Goal: Task Accomplishment & Management: Complete application form

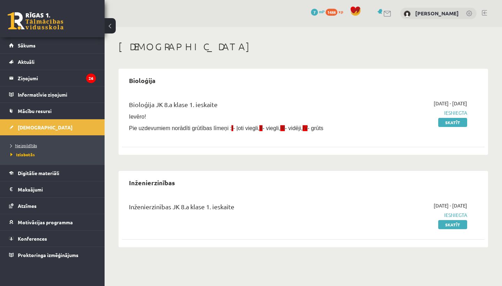
click at [30, 146] on span "Neizpildītās" at bounding box center [23, 146] width 26 height 6
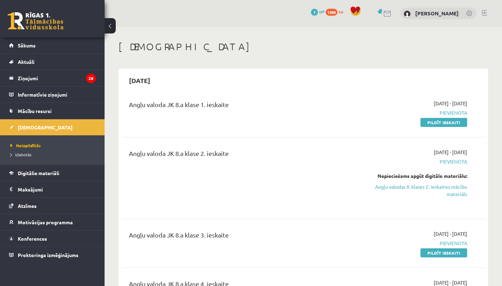
drag, startPoint x: 366, startPoint y: 101, endPoint x: 362, endPoint y: 101, distance: 4.2
click at [362, 101] on div "2025-09-01 - 2025-09-30 Pievienota Pildīt ieskaiti" at bounding box center [414, 113] width 116 height 26
click at [49, 170] on span "Digitālie materiāli" at bounding box center [38, 173] width 41 height 6
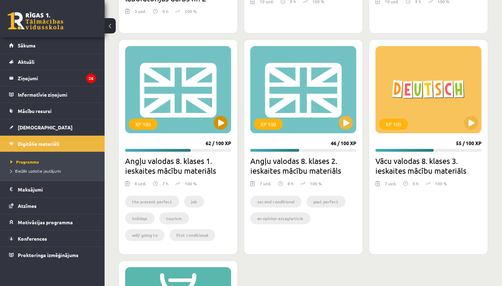
scroll to position [1313, 0]
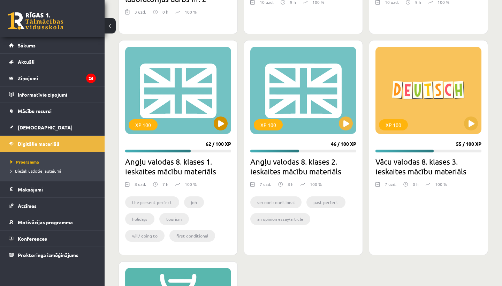
click at [219, 122] on button at bounding box center [221, 123] width 14 height 14
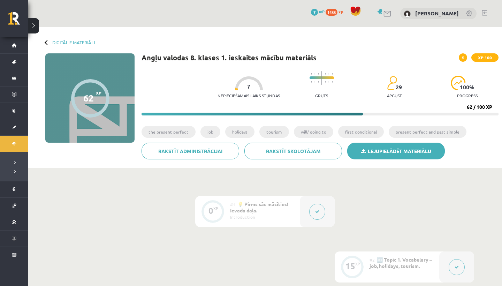
click at [377, 147] on link "Lejupielādēt materiālu" at bounding box center [396, 151] width 98 height 17
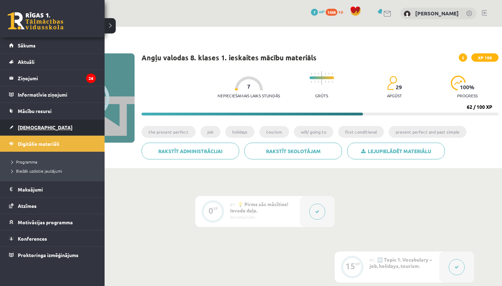
click at [26, 128] on span "[DEMOGRAPHIC_DATA]" at bounding box center [45, 127] width 55 height 6
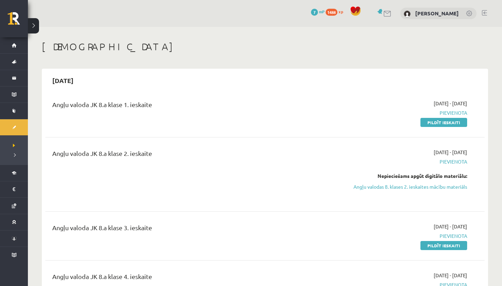
click at [458, 84] on div "2025-09-30" at bounding box center [264, 80] width 439 height 16
click at [437, 122] on link "Pildīt ieskaiti" at bounding box center [443, 122] width 47 height 9
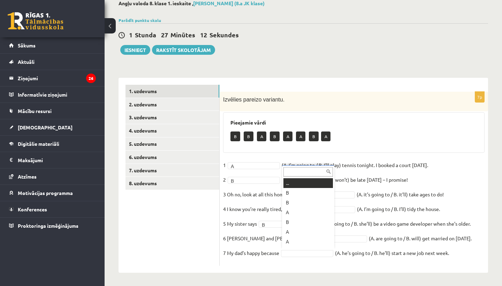
scroll to position [8, 0]
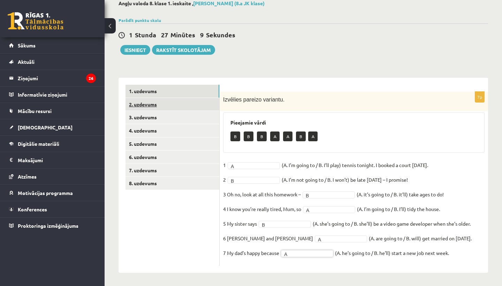
click at [141, 103] on link "2. uzdevums" at bounding box center [172, 104] width 94 height 13
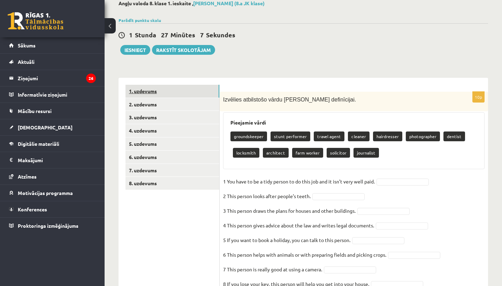
click at [171, 91] on link "1. uzdevums" at bounding box center [172, 91] width 94 height 13
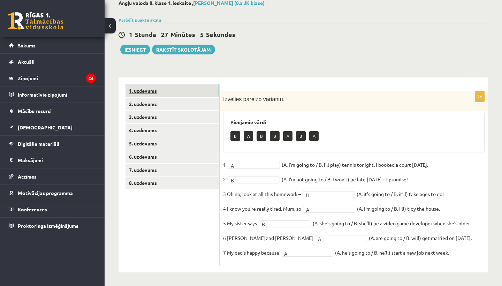
scroll to position [40, 0]
click at [152, 105] on link "2. uzdevums" at bounding box center [172, 104] width 94 height 13
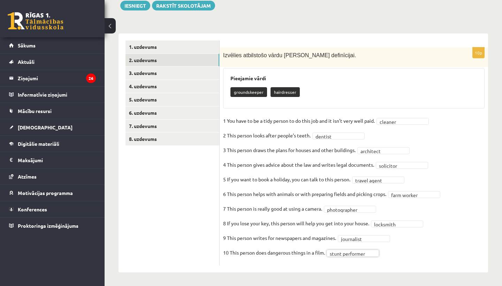
scroll to position [84, 0]
click at [151, 75] on link "3. uzdevums" at bounding box center [172, 73] width 94 height 13
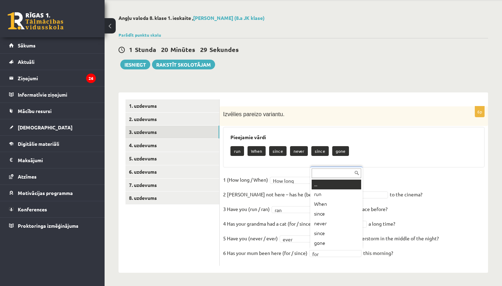
scroll to position [0, 0]
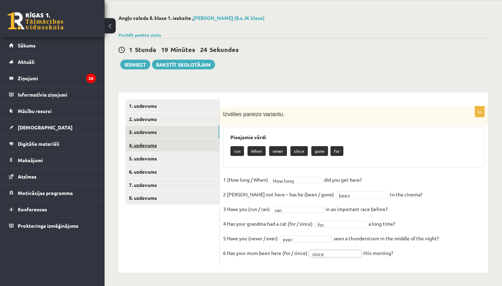
click at [136, 144] on link "4. uzdevums" at bounding box center [172, 145] width 94 height 13
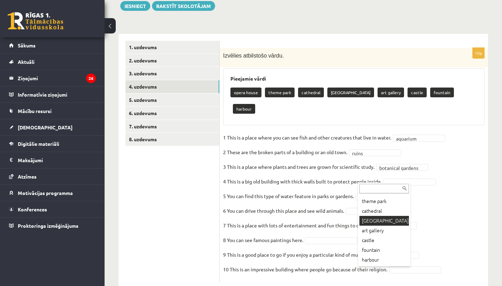
scroll to position [18, 0]
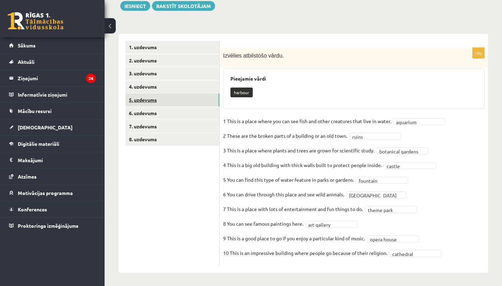
click at [171, 99] on link "5. uzdevums" at bounding box center [172, 99] width 94 height 13
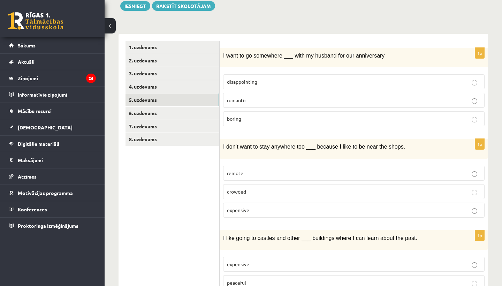
click at [474, 103] on label "romantic" at bounding box center [353, 100] width 261 height 15
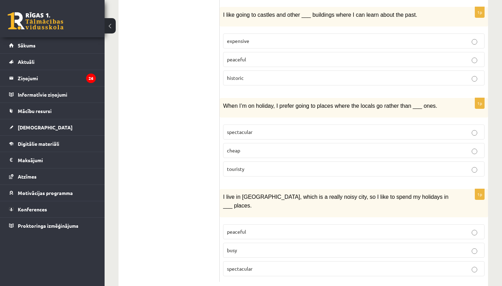
scroll to position [307, 0]
click at [477, 167] on p "touristy" at bounding box center [354, 168] width 254 height 7
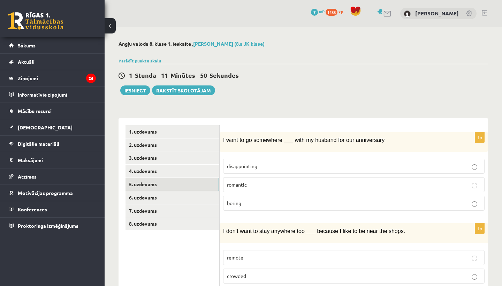
scroll to position [0, 0]
click at [158, 195] on link "6. uzdevums" at bounding box center [172, 197] width 94 height 13
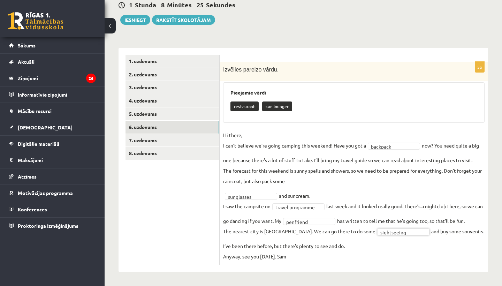
scroll to position [70, 0]
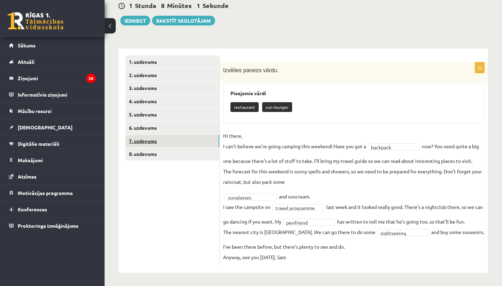
click at [146, 139] on link "7. uzdevums" at bounding box center [172, 141] width 94 height 13
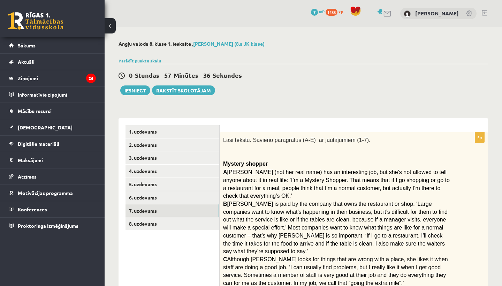
scroll to position [0, 0]
click at [155, 221] on link "8. uzdevums" at bounding box center [172, 223] width 94 height 13
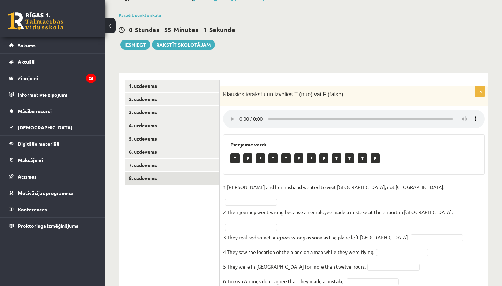
scroll to position [45, 0]
click at [241, 115] on audio at bounding box center [353, 119] width 261 height 19
click at [240, 114] on audio at bounding box center [353, 119] width 261 height 19
click at [242, 114] on audio at bounding box center [353, 119] width 261 height 19
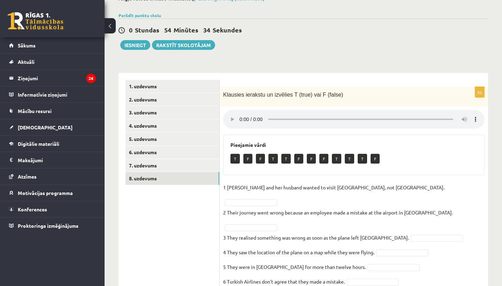
click at [242, 114] on audio at bounding box center [353, 119] width 261 height 19
click at [240, 116] on audio at bounding box center [353, 119] width 261 height 19
click at [239, 114] on audio at bounding box center [353, 119] width 261 height 19
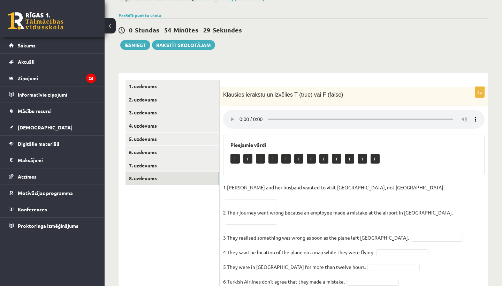
click at [239, 114] on audio at bounding box center [353, 119] width 261 height 19
click at [263, 117] on audio at bounding box center [353, 119] width 261 height 19
click at [468, 115] on audio at bounding box center [353, 119] width 261 height 19
click at [475, 114] on audio at bounding box center [353, 119] width 261 height 19
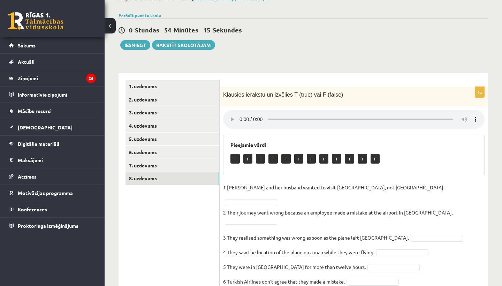
click at [238, 114] on audio at bounding box center [353, 119] width 261 height 19
click at [239, 114] on audio at bounding box center [353, 119] width 261 height 19
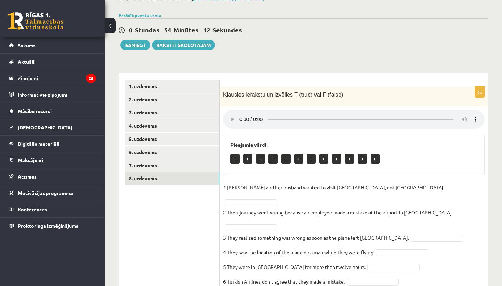
click at [239, 114] on audio at bounding box center [353, 119] width 261 height 19
click at [231, 115] on audio at bounding box center [353, 119] width 261 height 19
click at [239, 115] on audio at bounding box center [353, 119] width 261 height 19
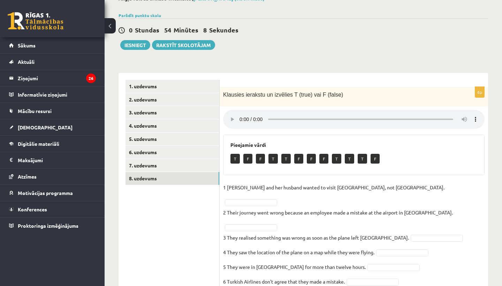
click at [239, 115] on audio at bounding box center [353, 119] width 261 height 19
click at [452, 114] on audio at bounding box center [353, 119] width 261 height 19
click at [465, 113] on audio at bounding box center [353, 119] width 261 height 19
click at [465, 116] on audio at bounding box center [353, 119] width 261 height 19
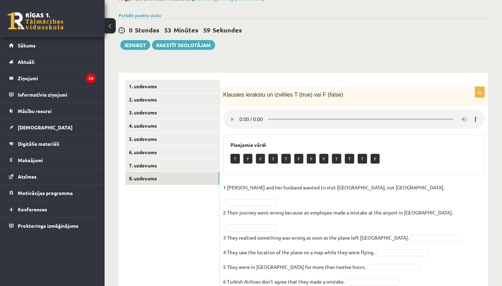
click at [264, 115] on audio at bounding box center [353, 119] width 261 height 19
click at [139, 84] on link "1. uzdevums" at bounding box center [172, 86] width 94 height 13
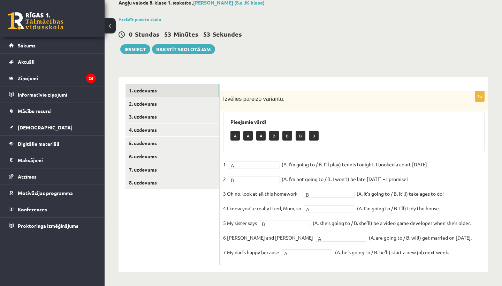
scroll to position [40, 0]
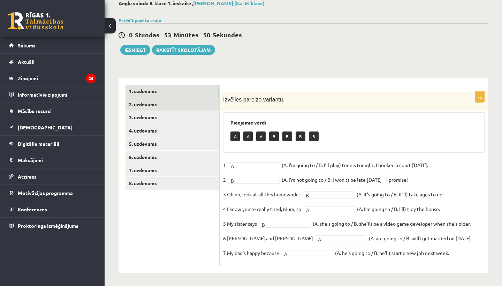
click at [142, 105] on link "2. uzdevums" at bounding box center [172, 104] width 94 height 13
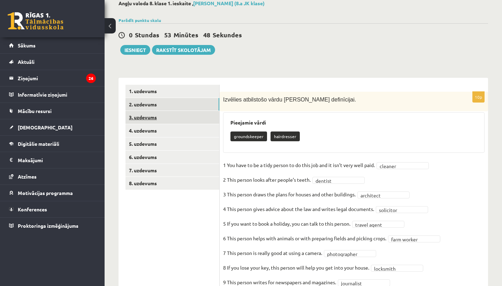
click at [146, 116] on link "3. uzdevums" at bounding box center [172, 117] width 94 height 13
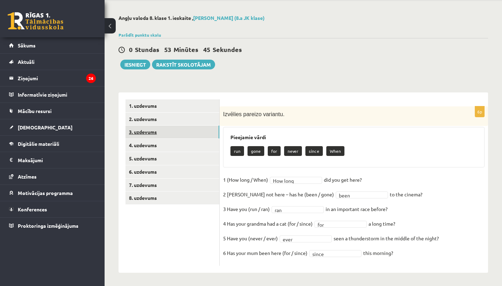
click at [145, 132] on link "3. uzdevums" at bounding box center [172, 131] width 94 height 13
click at [145, 145] on link "4. uzdevums" at bounding box center [172, 145] width 94 height 13
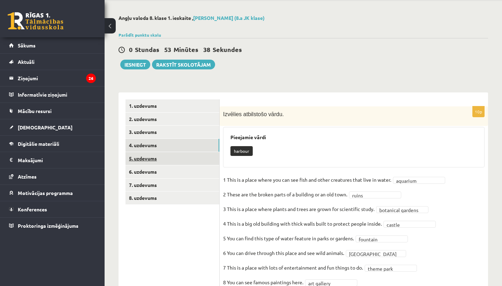
click at [146, 160] on link "5. uzdevums" at bounding box center [172, 158] width 94 height 13
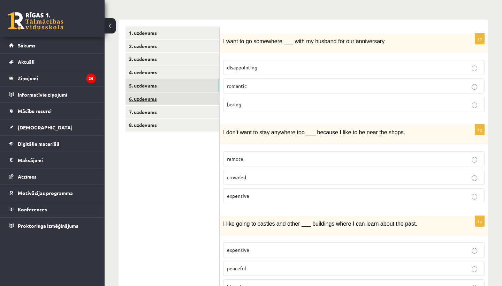
click at [141, 98] on link "6. uzdevums" at bounding box center [172, 98] width 94 height 13
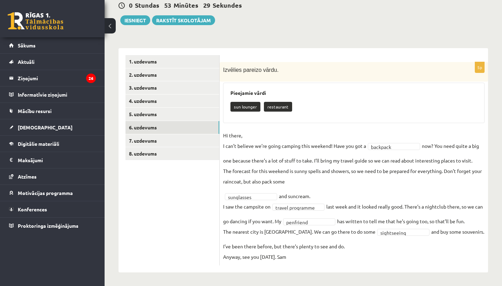
scroll to position [70, 0]
click at [144, 139] on link "7. uzdevums" at bounding box center [172, 141] width 94 height 13
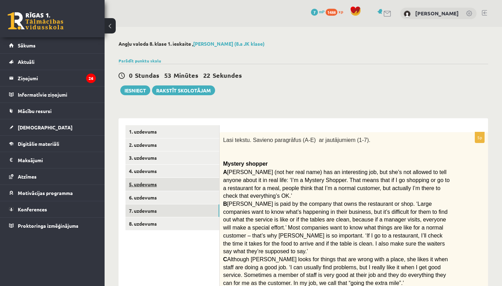
scroll to position [0, 0]
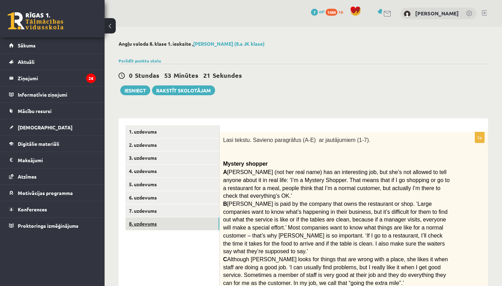
click at [145, 226] on link "8. uzdevums" at bounding box center [172, 223] width 94 height 13
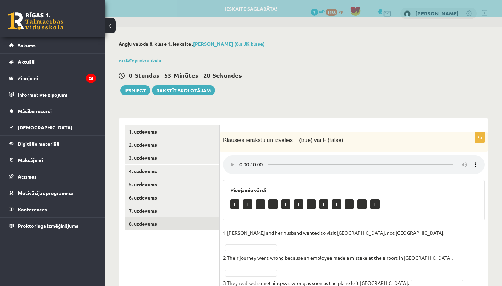
click at [241, 159] on audio at bounding box center [353, 164] width 261 height 19
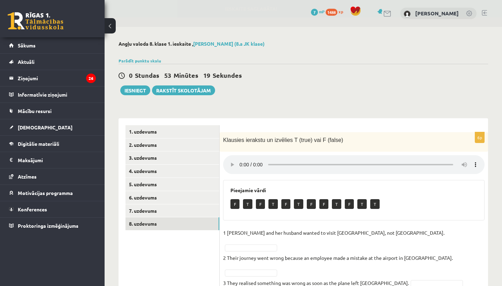
click at [241, 159] on audio at bounding box center [353, 164] width 261 height 19
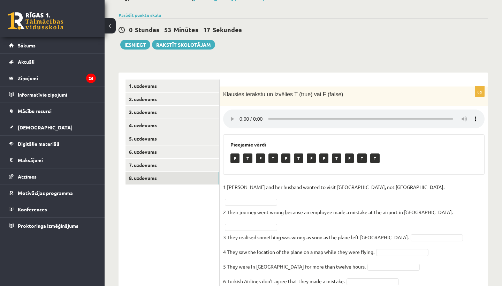
scroll to position [45, 0]
click at [283, 17] on div "Parādīt punktu skalu Atzīme No Līdz 1 0 10 2 11 16 3 17 21 4 22 27 5 28 32 6 33…" at bounding box center [302, 15] width 369 height 6
click at [179, 47] on link "Rakstīt skolotājam" at bounding box center [183, 45] width 63 height 10
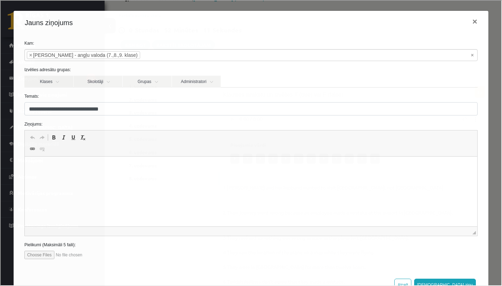
scroll to position [0, 0]
click at [43, 175] on html at bounding box center [250, 166] width 452 height 21
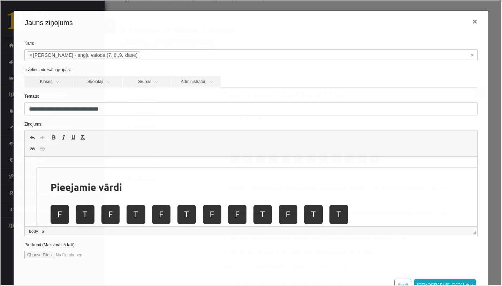
scroll to position [82, 0]
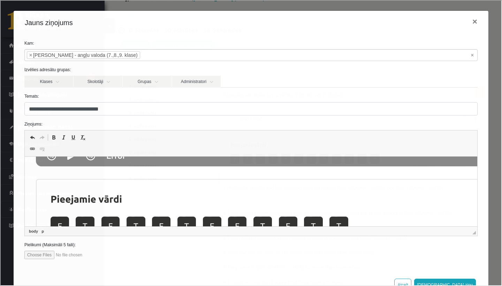
click at [41, 254] on input "file" at bounding box center [63, 254] width 79 height 8
type input "**********"
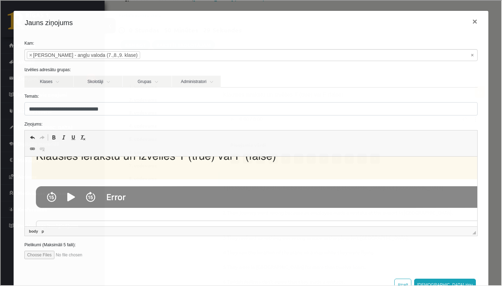
scroll to position [49, 0]
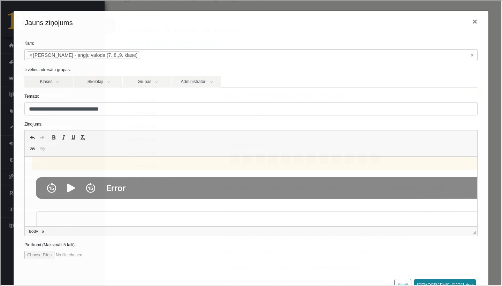
click at [460, 279] on button "Sūtīt ziņu" at bounding box center [444, 284] width 62 height 13
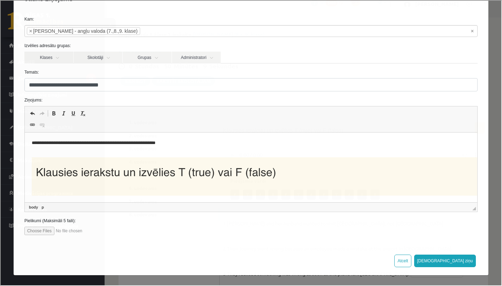
scroll to position [24, 0]
click at [468, 261] on button "Sūtīt ziņu" at bounding box center [444, 260] width 62 height 13
click at [464, 262] on button "Sūtīt ziņu" at bounding box center [444, 260] width 62 height 13
click at [183, 146] on p "**********" at bounding box center [250, 143] width 438 height 7
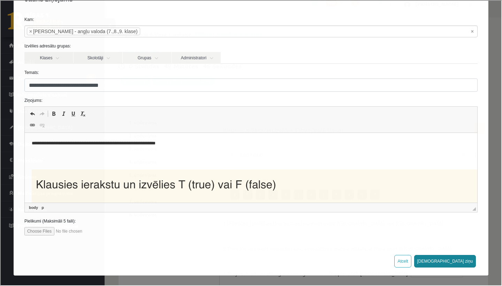
click at [467, 263] on button "Sūtīt ziņu" at bounding box center [444, 260] width 62 height 13
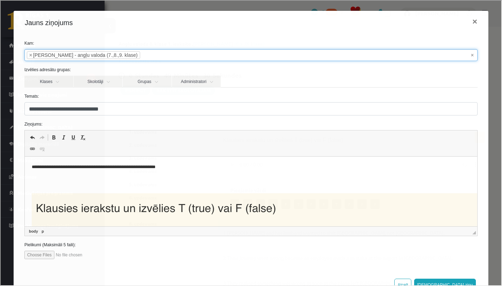
click at [161, 53] on input "search" at bounding box center [151, 54] width 24 height 11
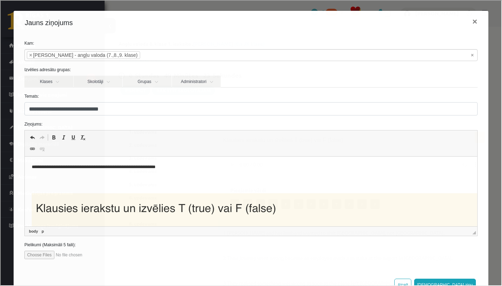
click at [117, 35] on div "**********" at bounding box center [250, 152] width 475 height 236
click at [60, 80] on link "Klases" at bounding box center [48, 81] width 49 height 12
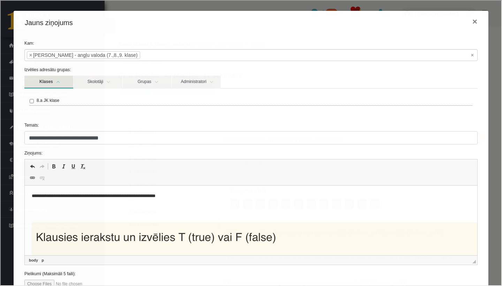
click at [60, 80] on link "Klases" at bounding box center [48, 81] width 49 height 13
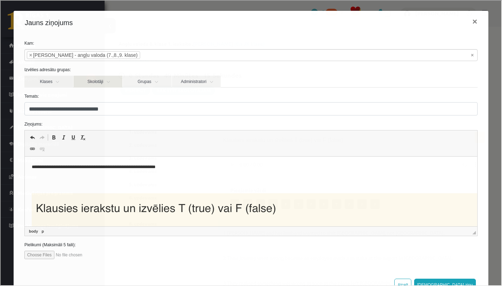
click at [108, 81] on link "Skolotāji" at bounding box center [97, 81] width 49 height 12
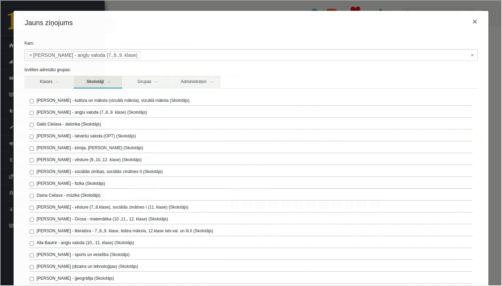
click at [108, 81] on link "Skolotāji" at bounding box center [97, 81] width 49 height 13
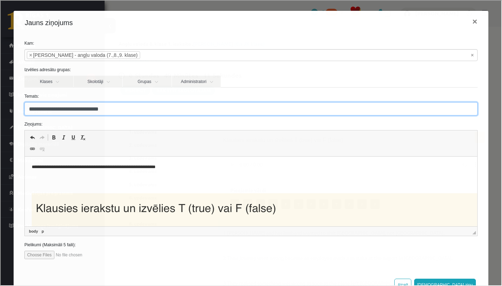
click at [116, 107] on input "**********" at bounding box center [250, 107] width 453 height 13
type input "**********"
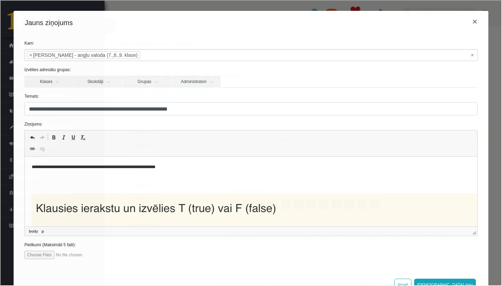
click at [68, 151] on span "Editor toolbars Undo Keyboard shortcut Command+Z Redo Keyboard shortcut Command…" at bounding box center [250, 143] width 452 height 26
click at [32, 166] on p "**********" at bounding box center [250, 166] width 438 height 7
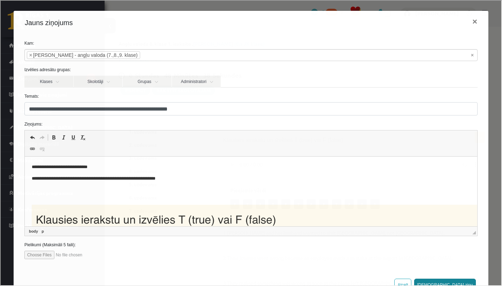
click at [465, 279] on button "Sūtīt ziņu" at bounding box center [444, 284] width 62 height 13
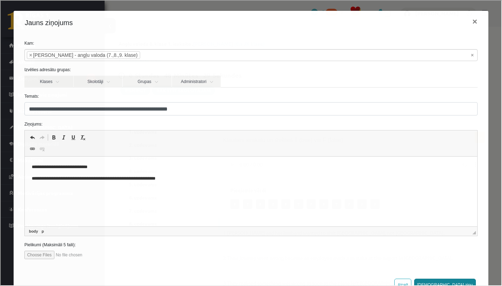
click at [466, 282] on button "Sūtīt ziņu" at bounding box center [444, 284] width 62 height 13
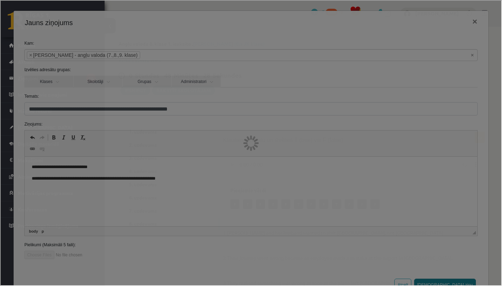
click at [466, 282] on div at bounding box center [250, 142] width 500 height 284
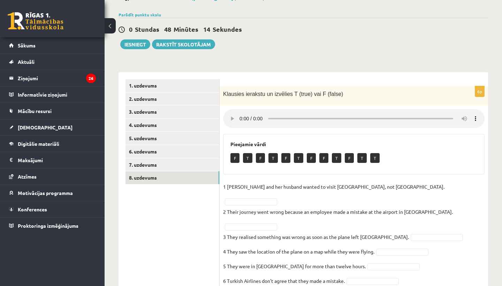
scroll to position [45, 0]
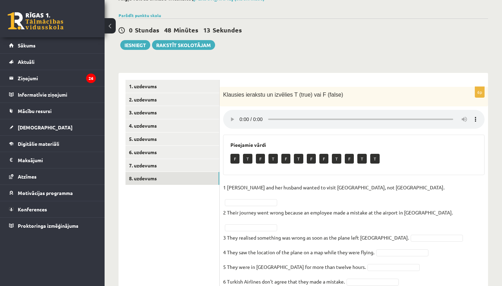
click at [240, 116] on audio at bounding box center [353, 119] width 261 height 19
click at [138, 45] on button "Iesniegt" at bounding box center [135, 45] width 30 height 10
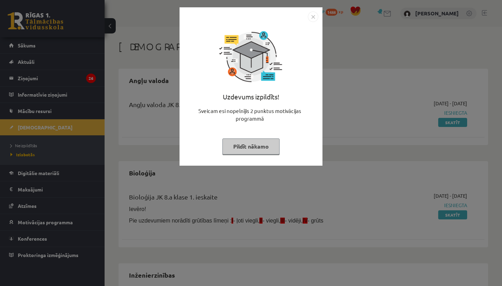
click at [313, 16] on img "Close" at bounding box center [313, 16] width 10 height 10
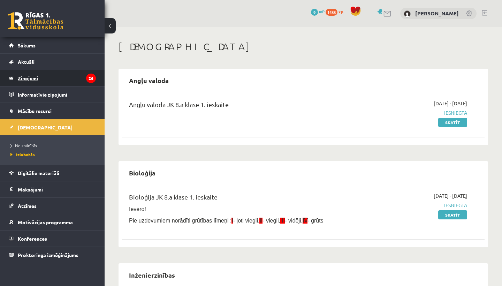
click at [27, 77] on legend "Ziņojumi 26" at bounding box center [57, 78] width 78 height 16
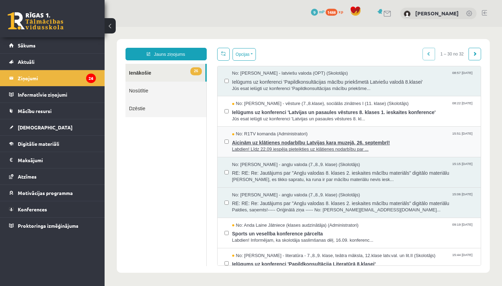
scroll to position [276, 0]
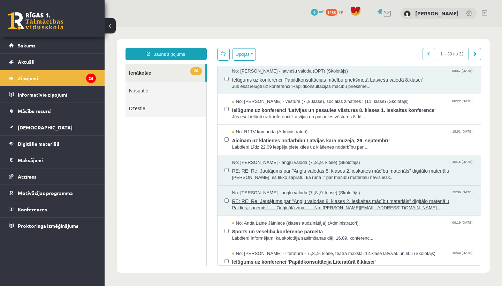
click at [291, 196] on span "RE: RE: Re: Jautājums par "Angļu valodas 8. klases 2. ieskaites mācību materiāl…" at bounding box center [353, 200] width 242 height 9
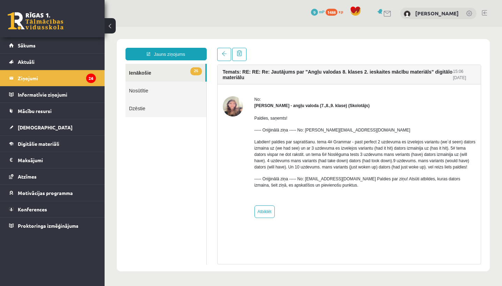
scroll to position [0, 0]
click at [224, 52] on span at bounding box center [224, 53] width 5 height 5
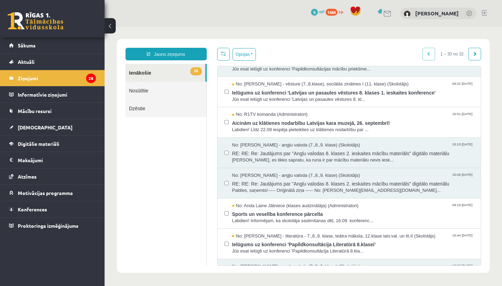
scroll to position [299, 0]
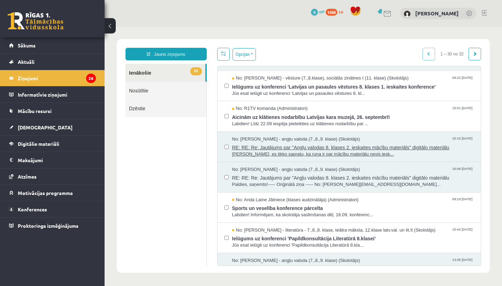
click at [304, 145] on span "RE: RE: Re: Jautājums par "Angļu valodas 8. klases 2. ieskaites mācību materiāl…" at bounding box center [353, 146] width 242 height 9
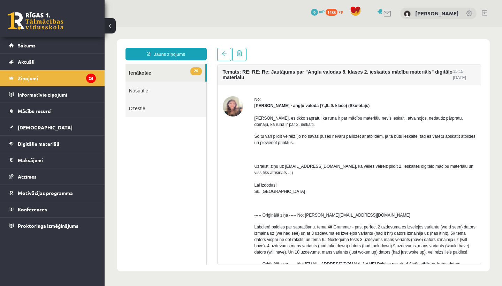
scroll to position [0, 0]
drag, startPoint x: 286, startPoint y: 166, endPoint x: 310, endPoint y: 166, distance: 24.0
click at [310, 166] on p "Uzraksti ziņu uz info@r1tv.lv, ka vēlies vēlreiz pildīt 2. ieskaites digitālo m…" at bounding box center [364, 178] width 221 height 31
copy p "info@r1tv.lv"
click at [173, 53] on link "Jauns ziņojums" at bounding box center [165, 54] width 81 height 13
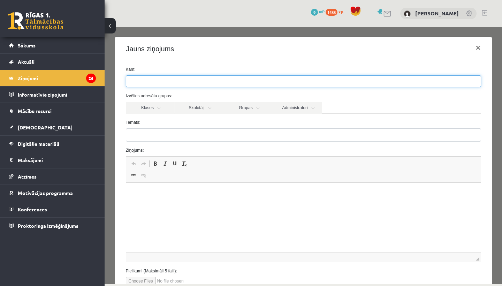
click at [138, 84] on input "search" at bounding box center [138, 81] width 24 height 11
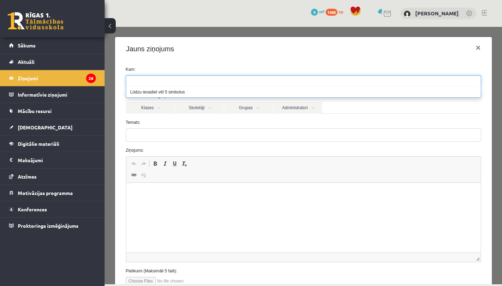
paste input "**********"
type input "**********"
click at [167, 121] on label "Temats:" at bounding box center [304, 122] width 366 height 6
click at [167, 128] on input "Temats:" at bounding box center [303, 134] width 355 height 13
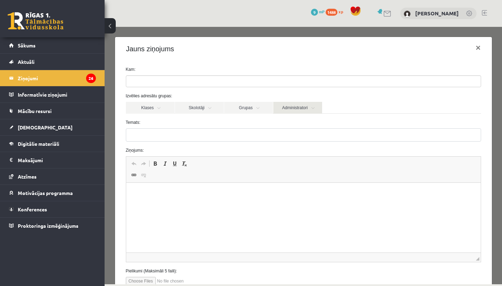
click at [316, 108] on link "Administratori" at bounding box center [297, 108] width 49 height 12
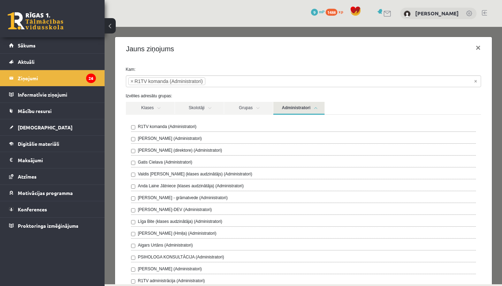
scroll to position [14, 0]
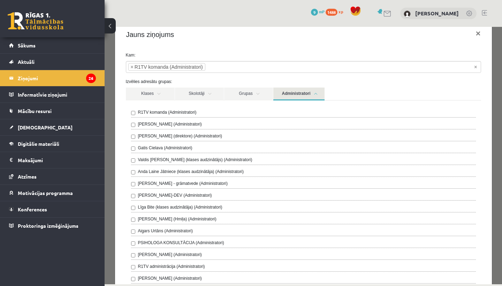
click at [240, 78] on form "**********" at bounding box center [304, 276] width 366 height 449
click at [272, 81] on label "Izvēlies adresātu grupas:" at bounding box center [304, 81] width 366 height 6
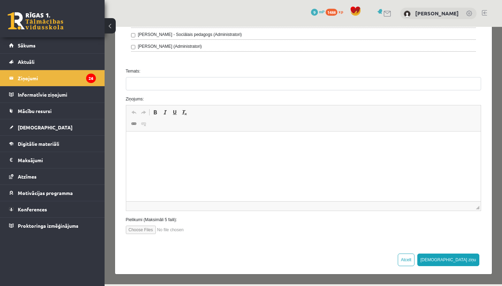
scroll to position [281, 0]
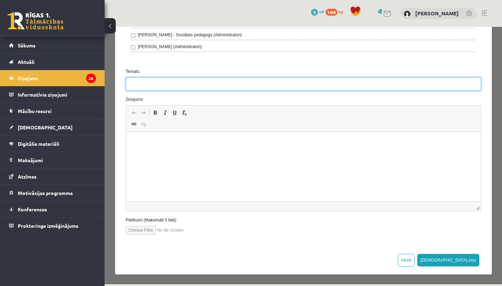
click at [154, 86] on input "Temats:" at bounding box center [303, 83] width 355 height 13
type input "**********"
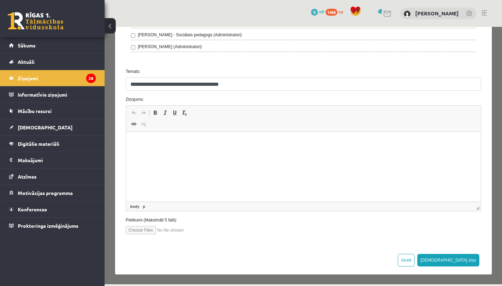
click at [138, 144] on p "Editor, wiswyg-editor-47433951558900-1758485148-126" at bounding box center [303, 142] width 340 height 7
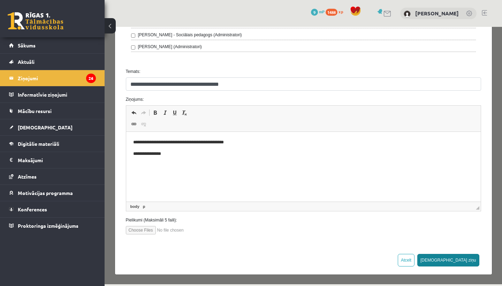
click at [467, 262] on button "Sūtīt ziņu" at bounding box center [448, 260] width 62 height 13
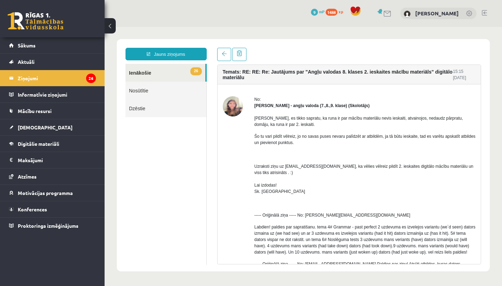
scroll to position [0, 0]
click at [292, 9] on div "0 Dāvanas 9 mP 1488 xp Marta Grāve" at bounding box center [303, 13] width 397 height 27
click at [158, 55] on link "Jauns ziņojums" at bounding box center [165, 54] width 81 height 13
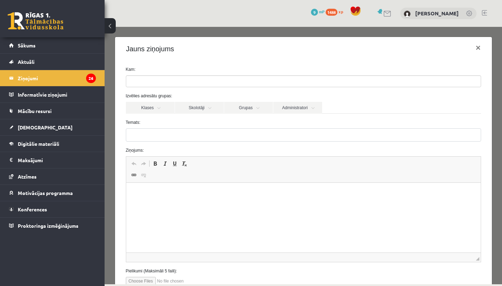
click at [142, 79] on input "search" at bounding box center [138, 81] width 24 height 11
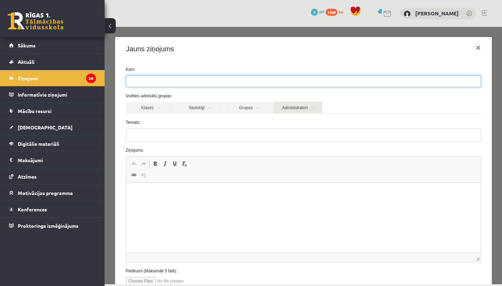
click at [298, 108] on link "Administratori" at bounding box center [297, 108] width 49 height 12
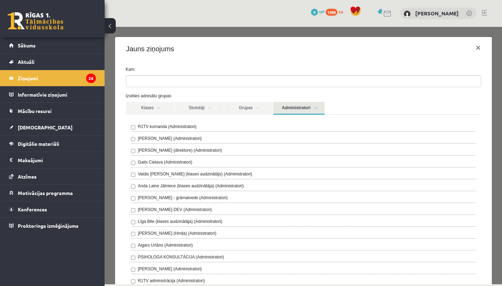
click at [145, 126] on label "R1TV komanda (Administratori)" at bounding box center [167, 126] width 59 height 6
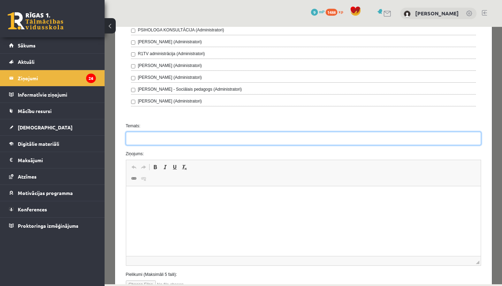
click at [144, 141] on input "Temats:" at bounding box center [303, 138] width 355 height 13
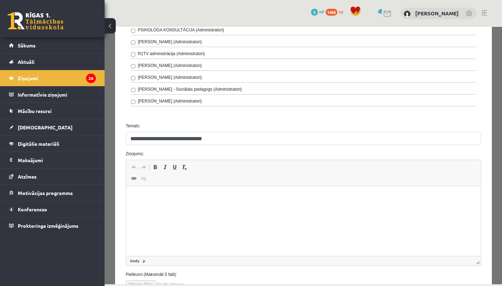
click at [146, 204] on html at bounding box center [303, 196] width 354 height 21
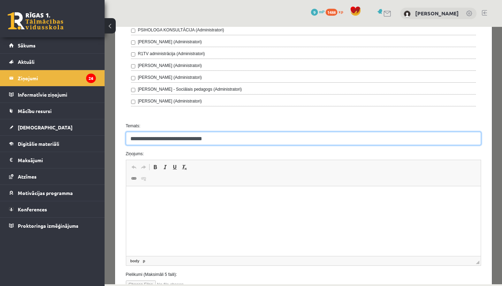
click at [194, 139] on input "**********" at bounding box center [303, 138] width 355 height 13
type input "**********"
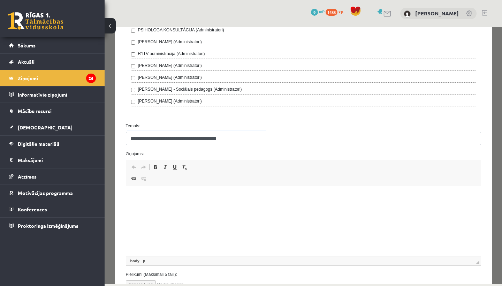
click at [140, 200] on html at bounding box center [303, 196] width 354 height 21
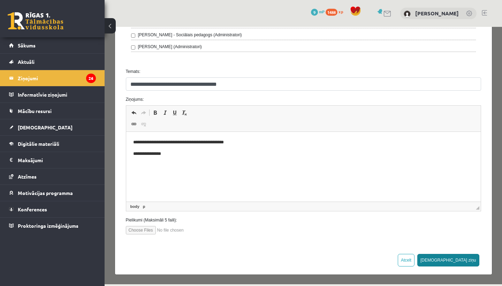
click at [467, 262] on button "Sūtīt ziņu" at bounding box center [448, 260] width 62 height 13
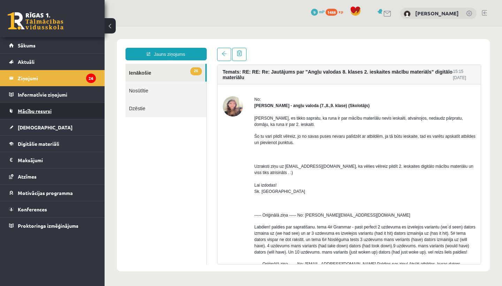
click at [47, 112] on span "Mācību resursi" at bounding box center [35, 111] width 34 height 6
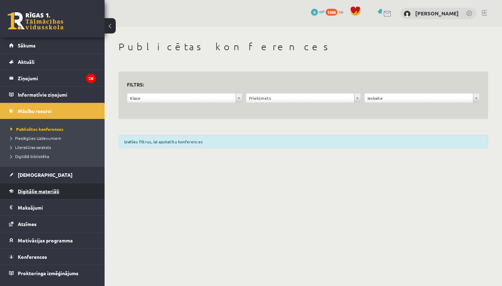
click at [40, 192] on span "Digitālie materiāli" at bounding box center [38, 191] width 41 height 6
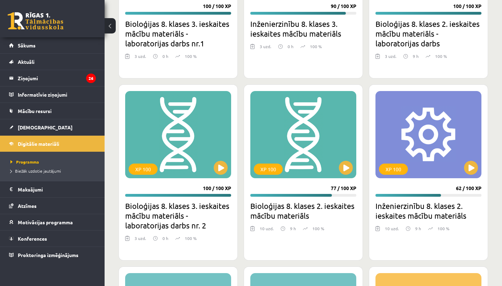
scroll to position [1084, 0]
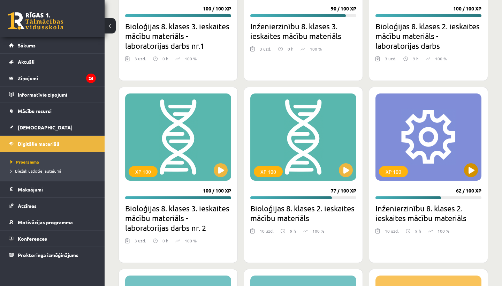
click at [469, 170] on button at bounding box center [471, 170] width 14 height 14
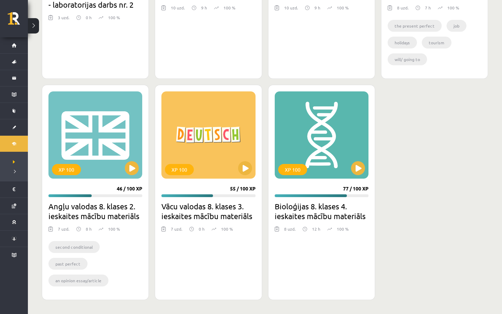
scroll to position [1135, 0]
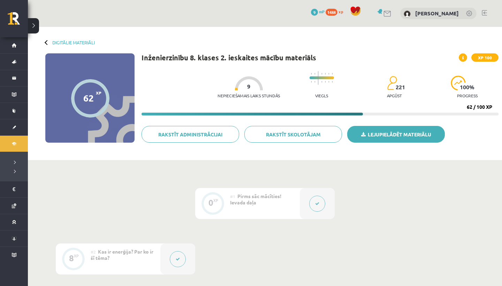
click at [403, 134] on link "Lejupielādēt materiālu" at bounding box center [396, 134] width 98 height 17
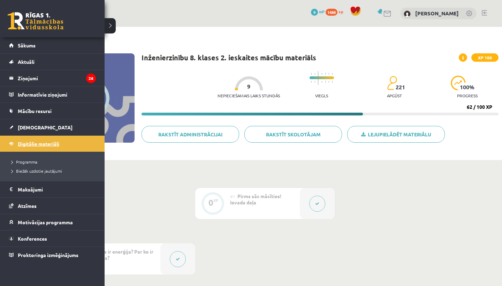
click at [34, 145] on span "Digitālie materiāli" at bounding box center [38, 143] width 41 height 6
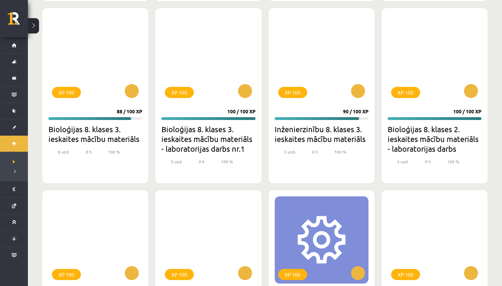
scroll to position [810, 0]
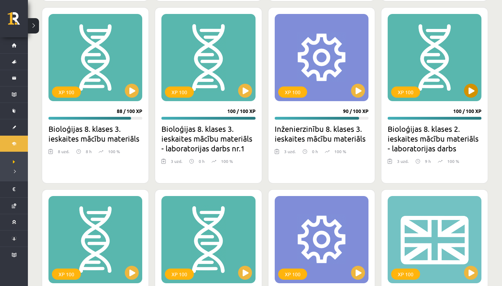
click at [473, 89] on button at bounding box center [471, 91] width 14 height 14
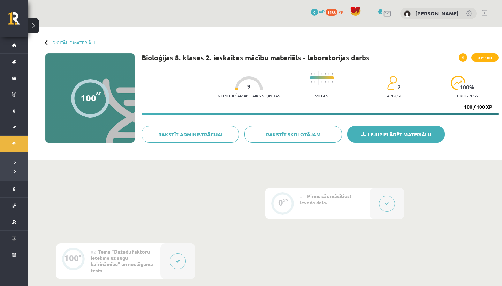
click at [410, 136] on link "Lejupielādēt materiālu" at bounding box center [396, 134] width 98 height 17
